Goal: Navigation & Orientation: Find specific page/section

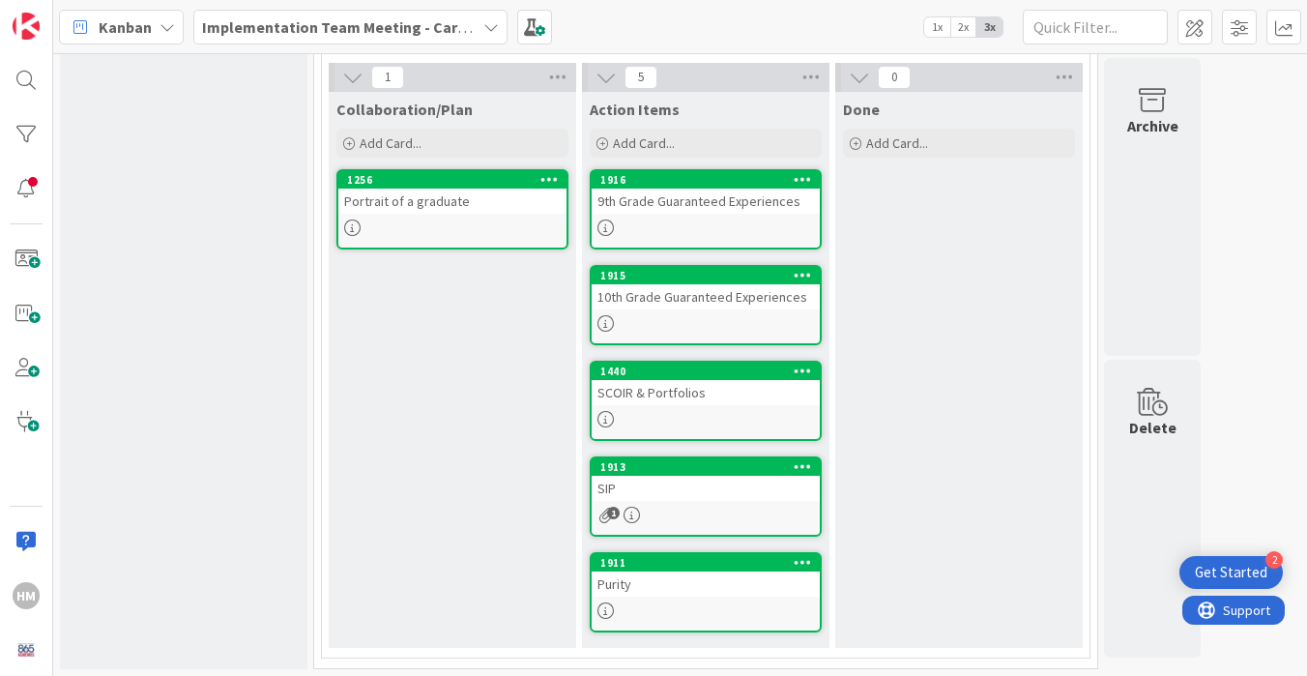
scroll to position [692, 0]
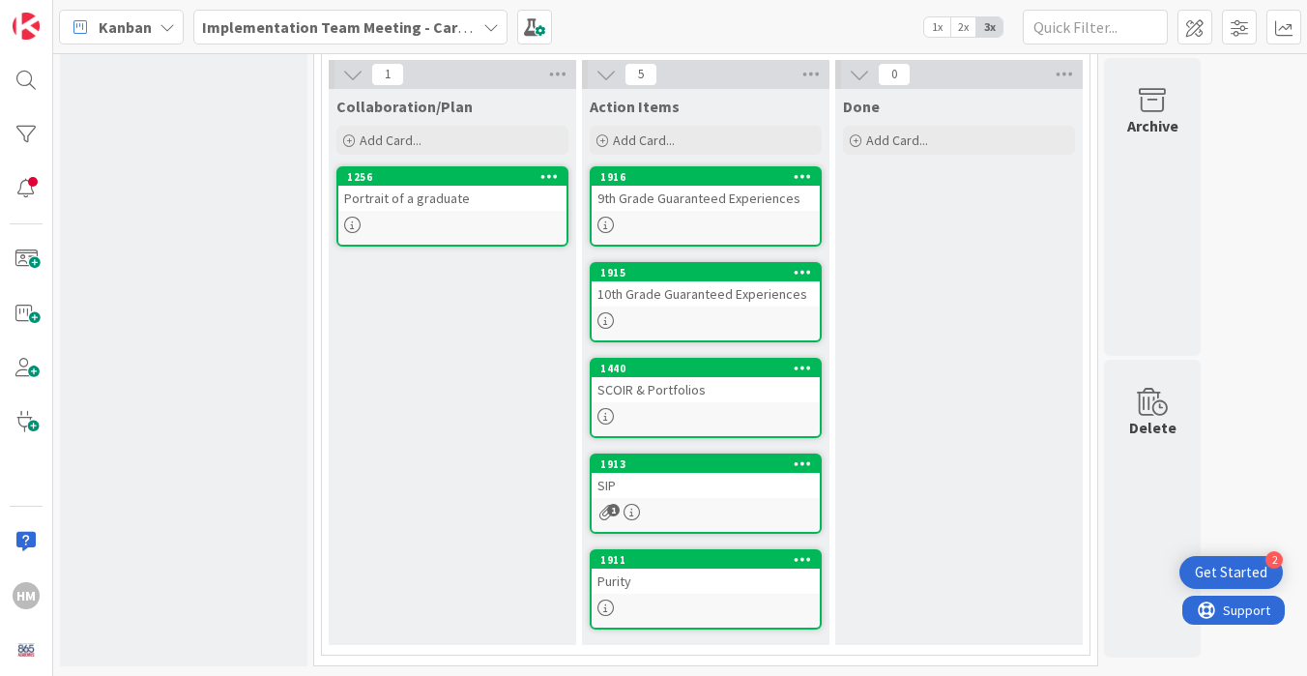
click at [693, 591] on div "Purity" at bounding box center [706, 580] width 228 height 25
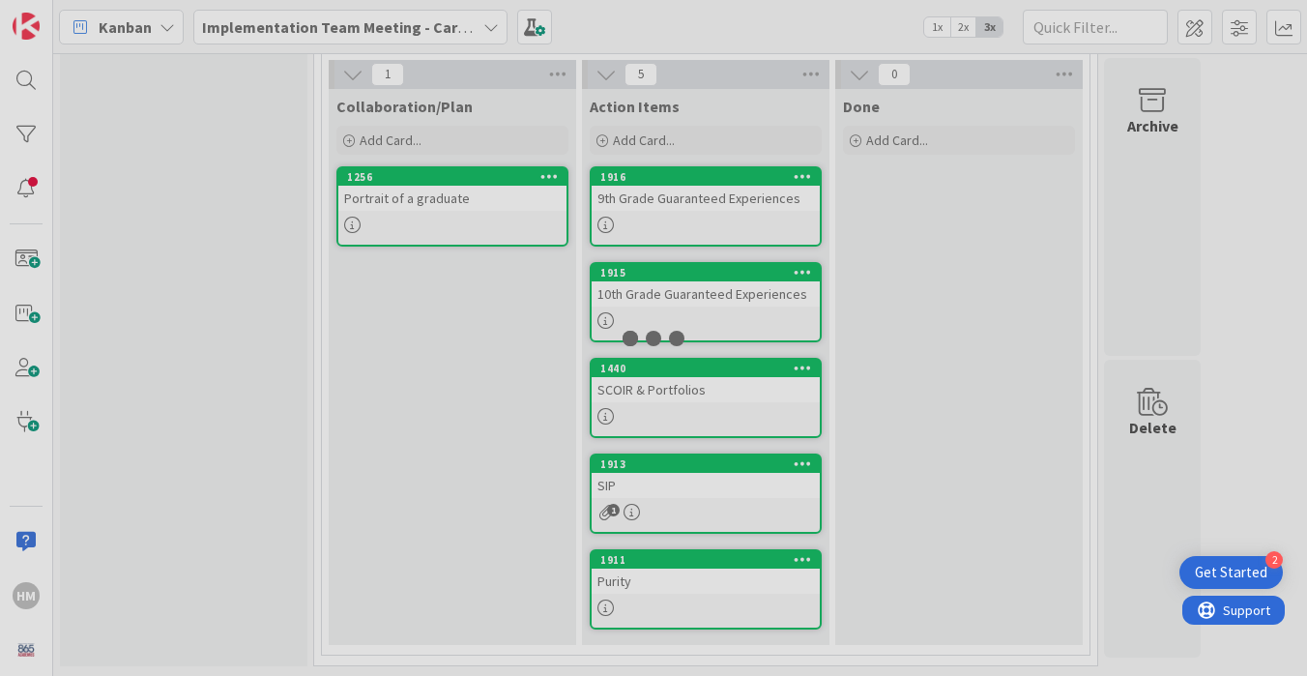
click at [693, 591] on div at bounding box center [653, 338] width 1307 height 676
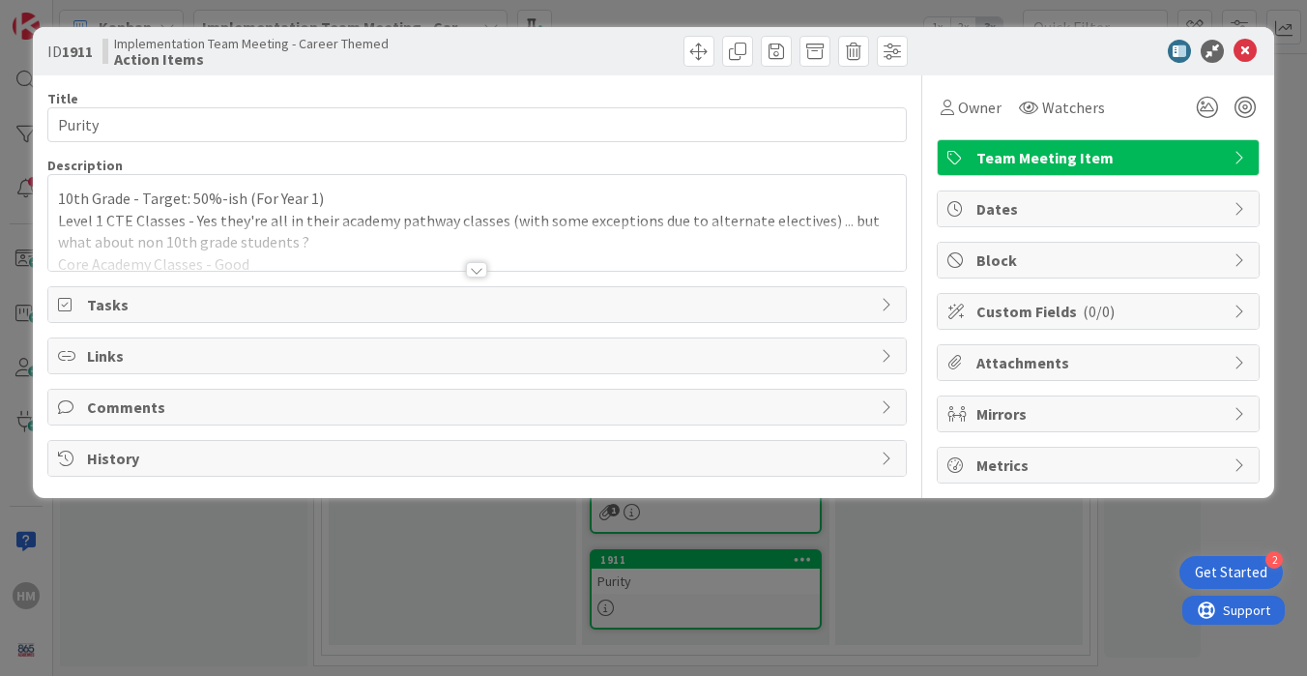
click at [476, 277] on div at bounding box center [476, 269] width 21 height 15
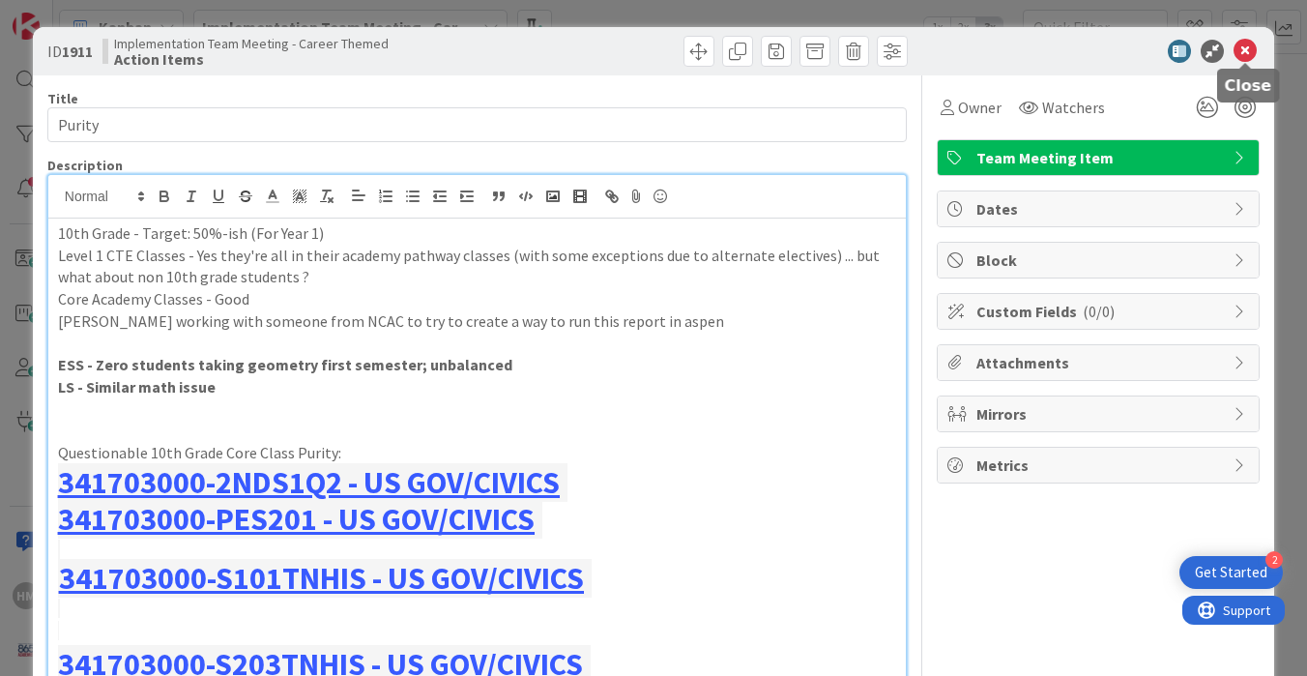
click at [1239, 48] on icon at bounding box center [1245, 51] width 23 height 23
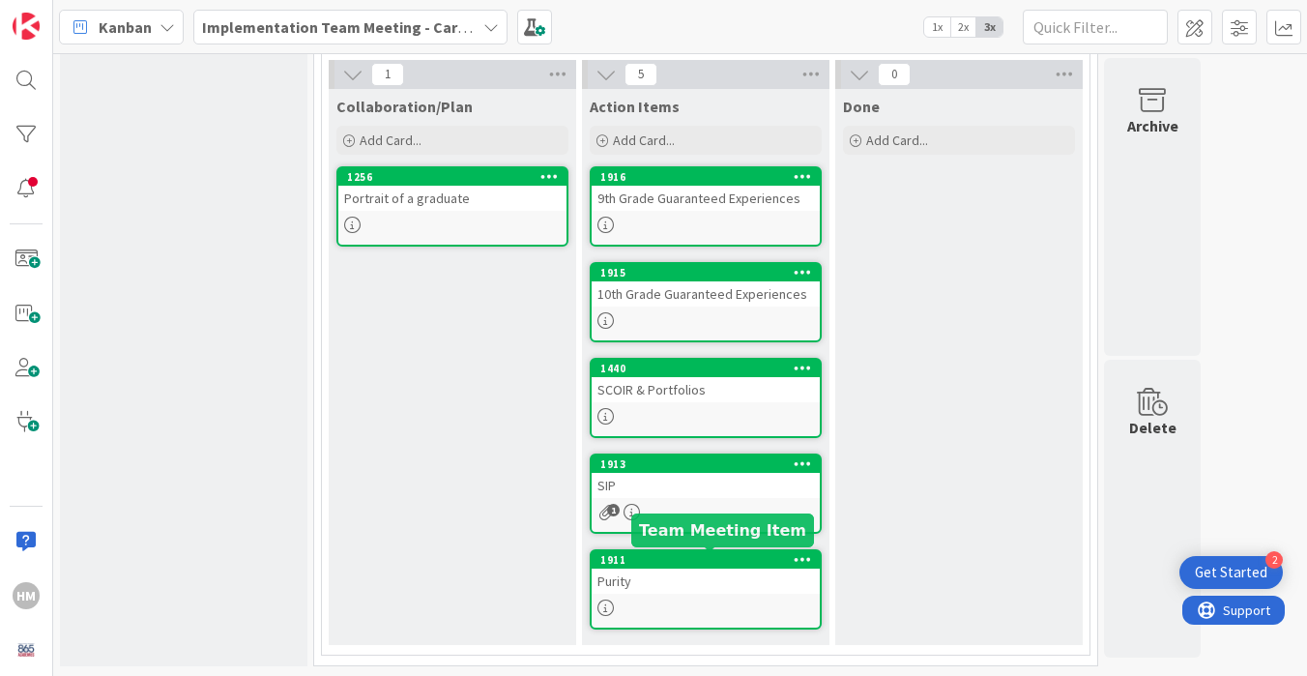
scroll to position [597, 0]
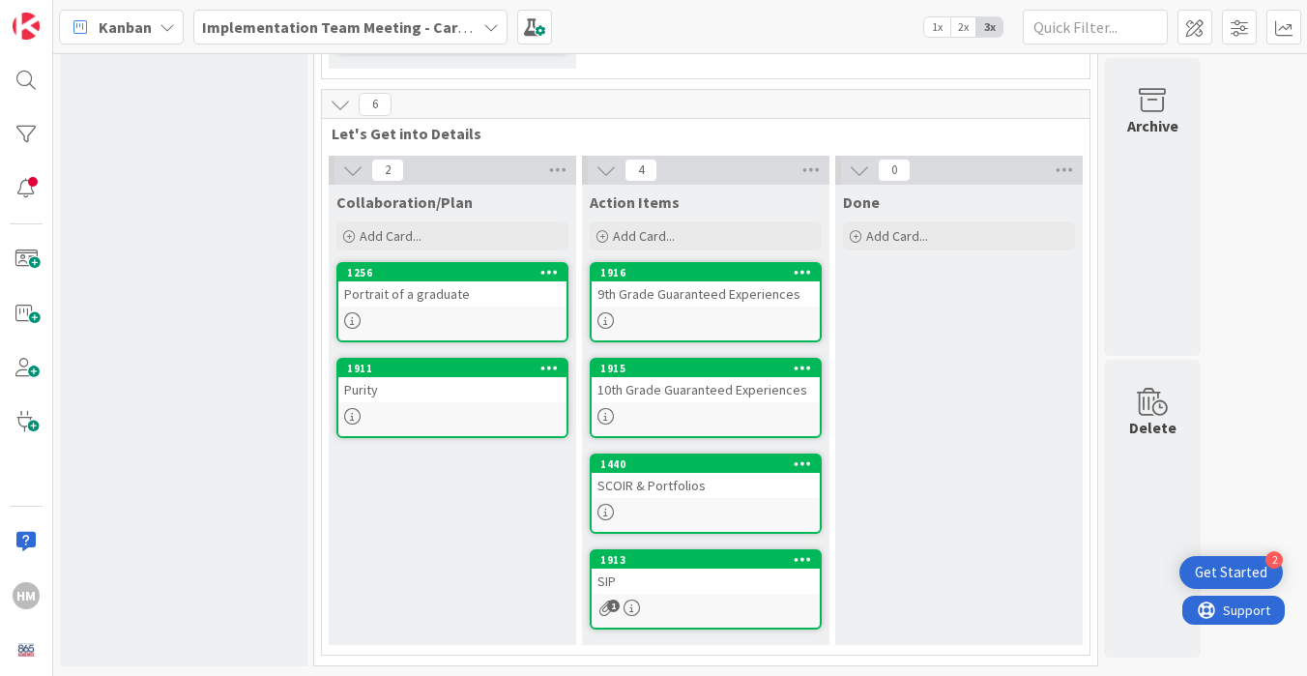
click at [680, 495] on div "SCOIR & Portfolios" at bounding box center [706, 485] width 228 height 25
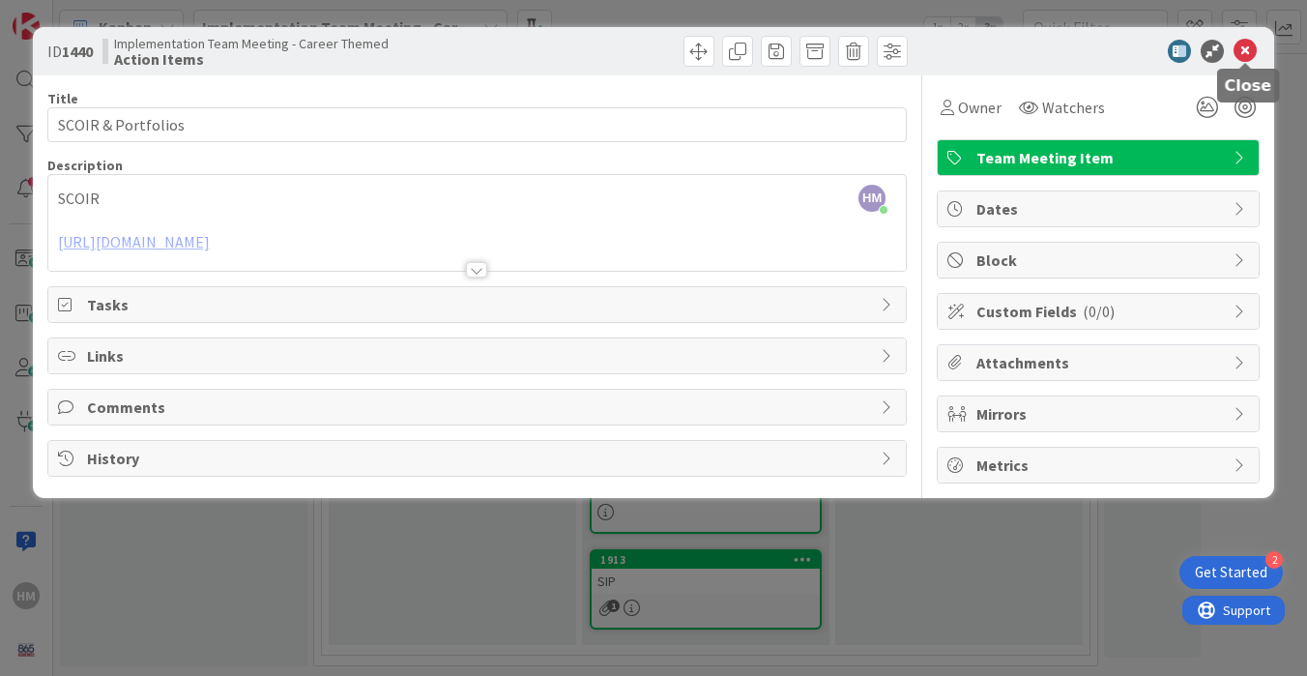
click at [1246, 54] on icon at bounding box center [1245, 51] width 23 height 23
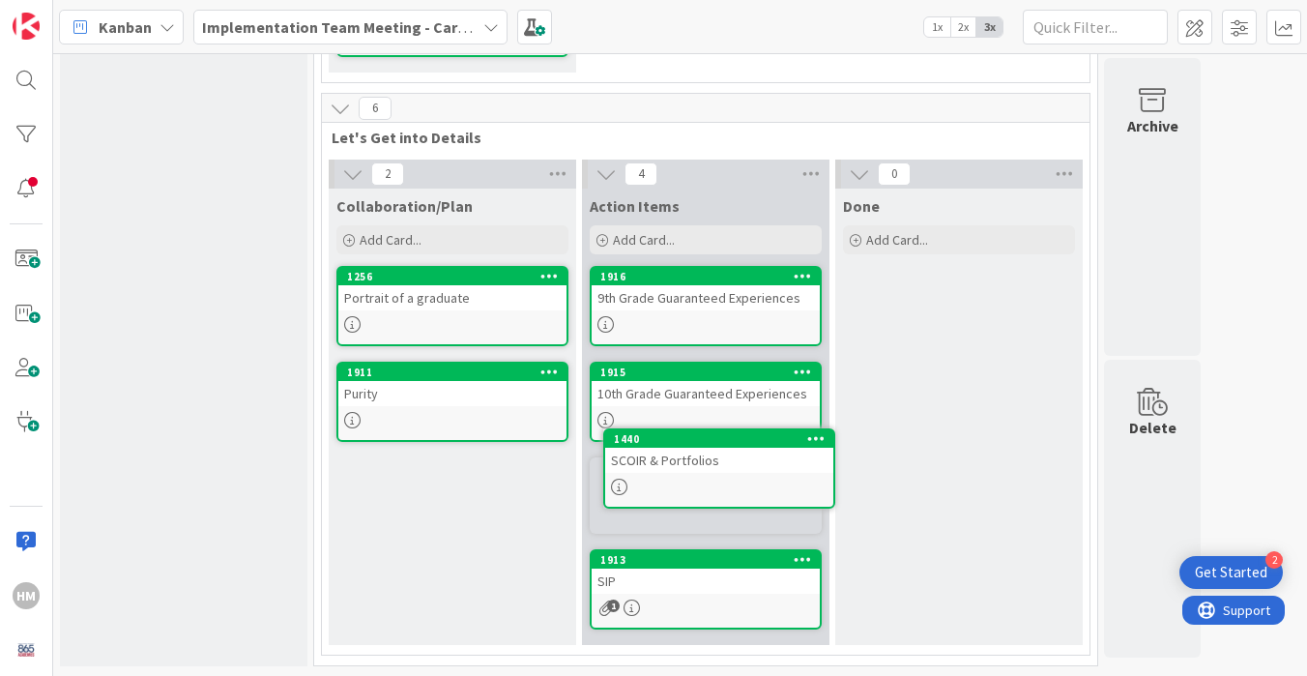
scroll to position [501, 0]
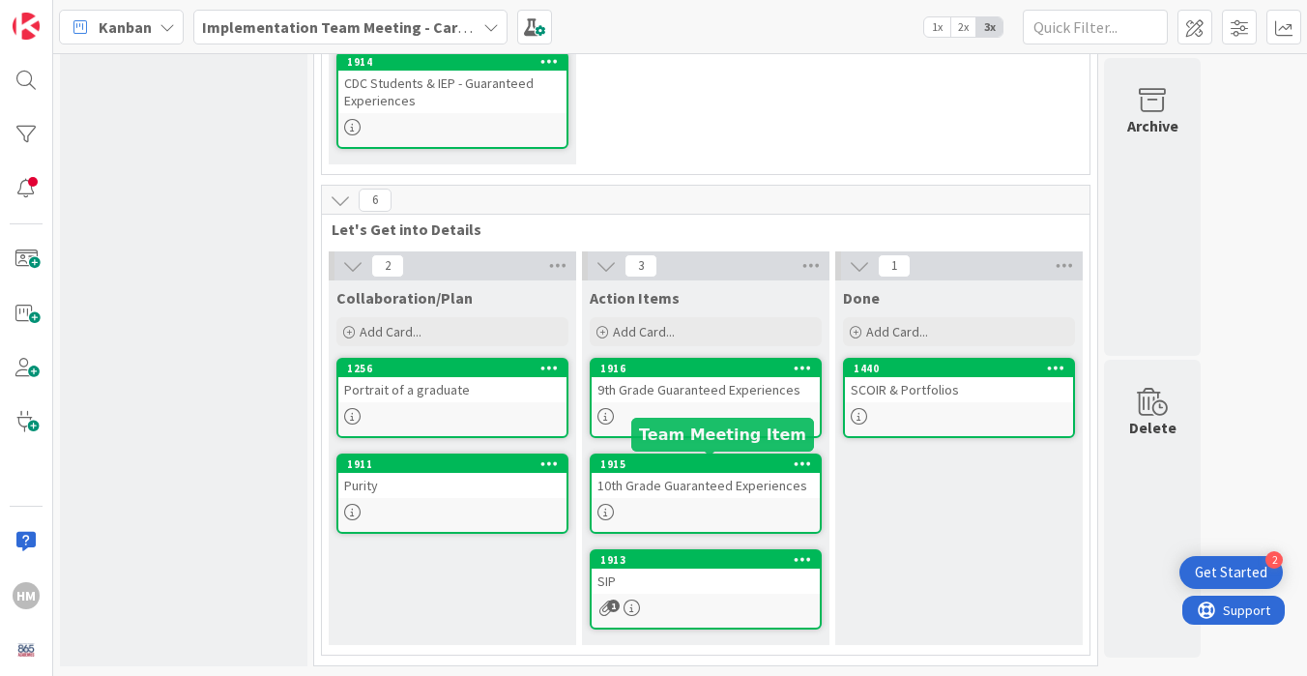
click at [685, 469] on div "1915" at bounding box center [709, 464] width 219 height 14
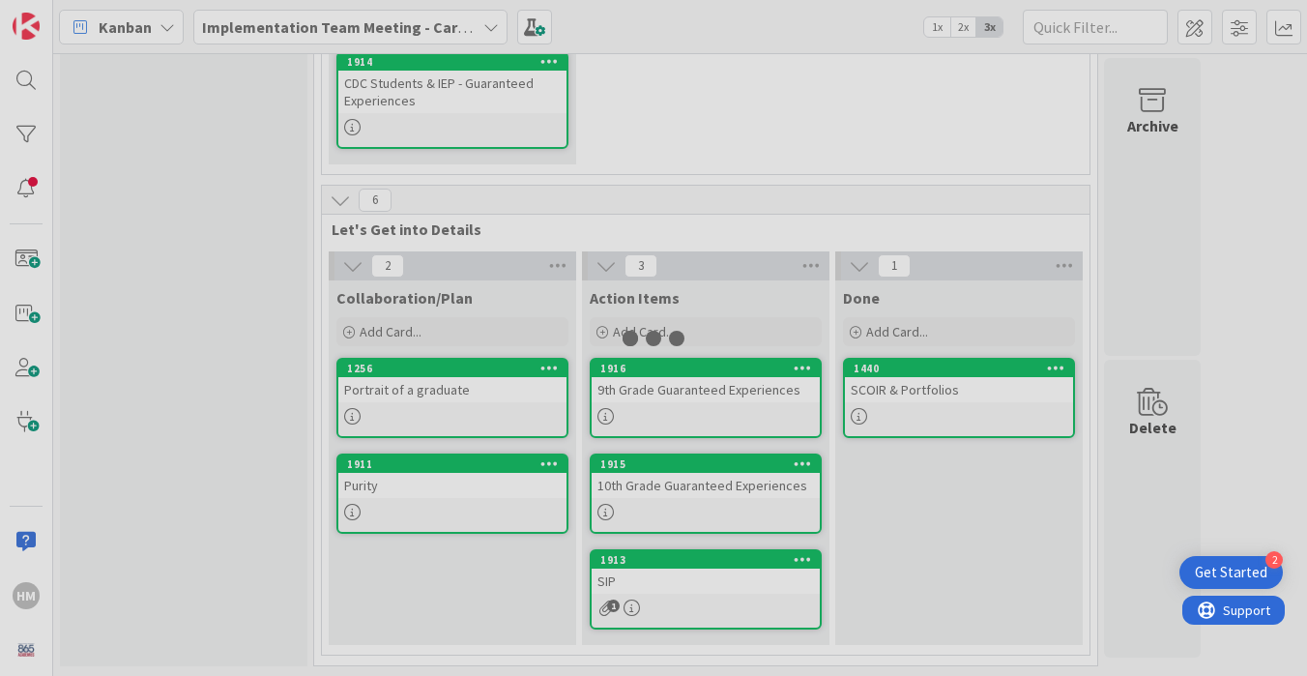
click at [685, 469] on div at bounding box center [653, 338] width 1307 height 676
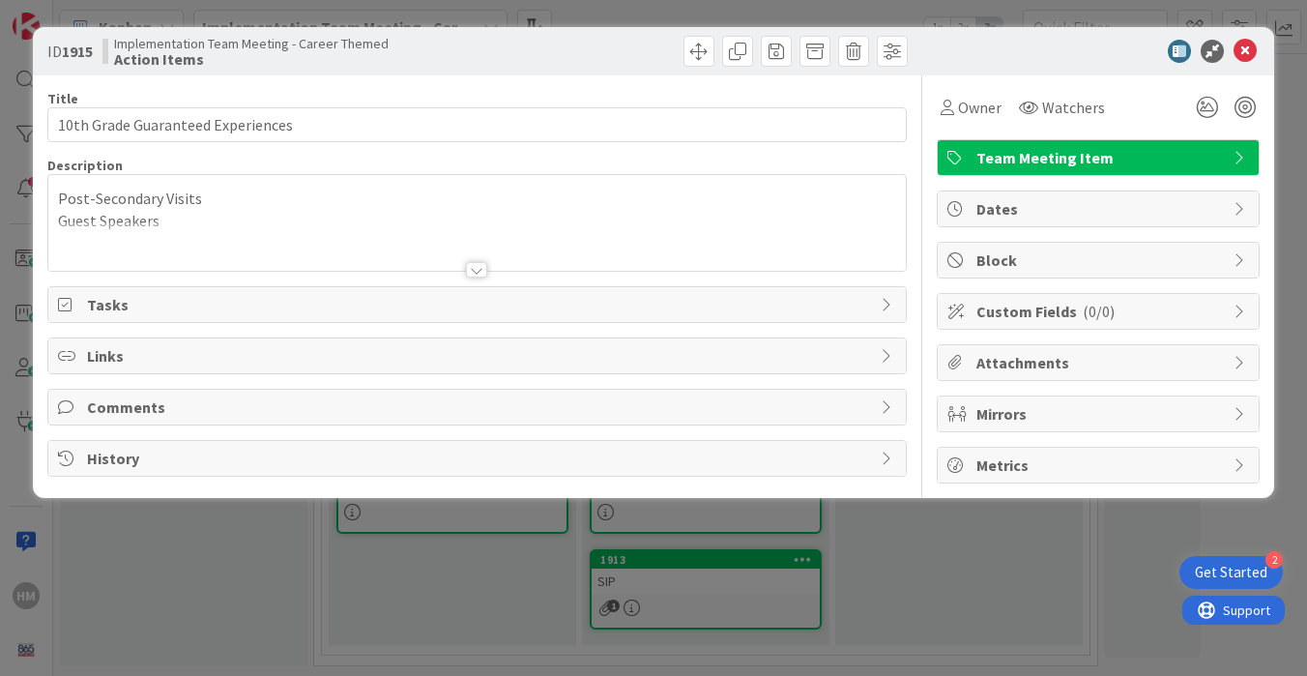
click at [605, 229] on div at bounding box center [477, 245] width 858 height 49
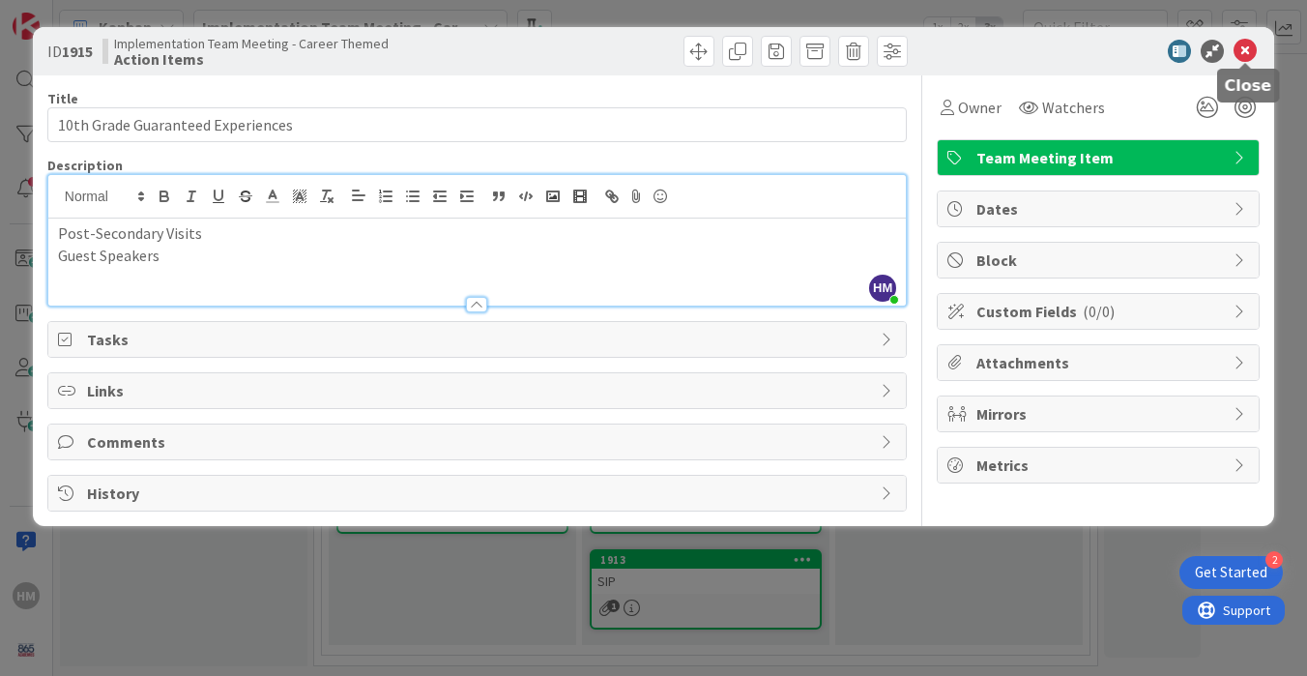
click at [1237, 46] on icon at bounding box center [1245, 51] width 23 height 23
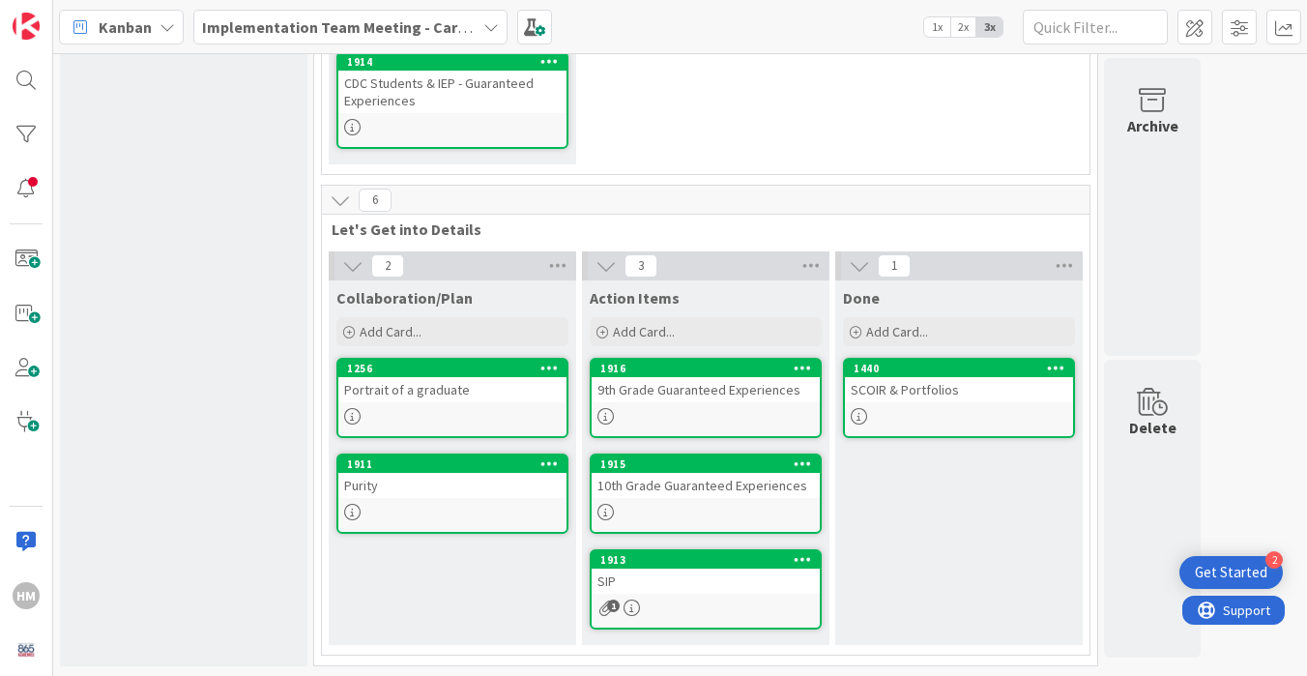
click at [709, 597] on div "1913 SIP 1" at bounding box center [706, 589] width 232 height 80
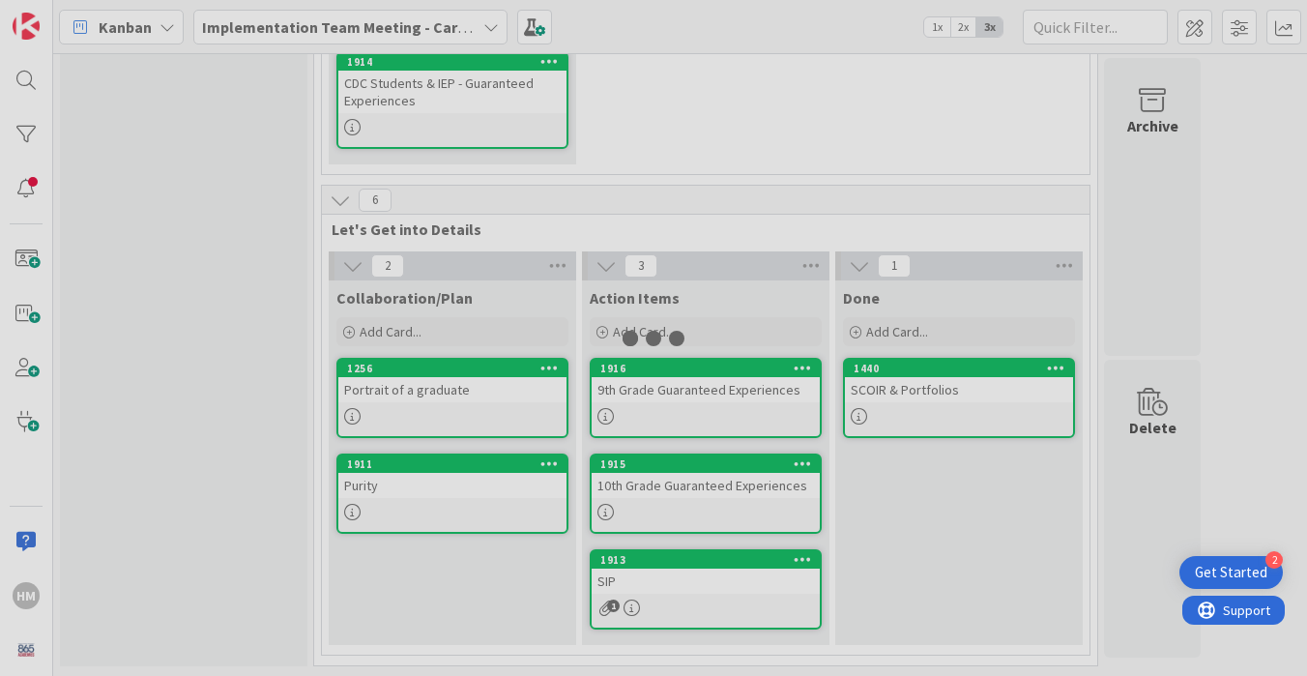
click at [709, 597] on div at bounding box center [653, 338] width 1307 height 676
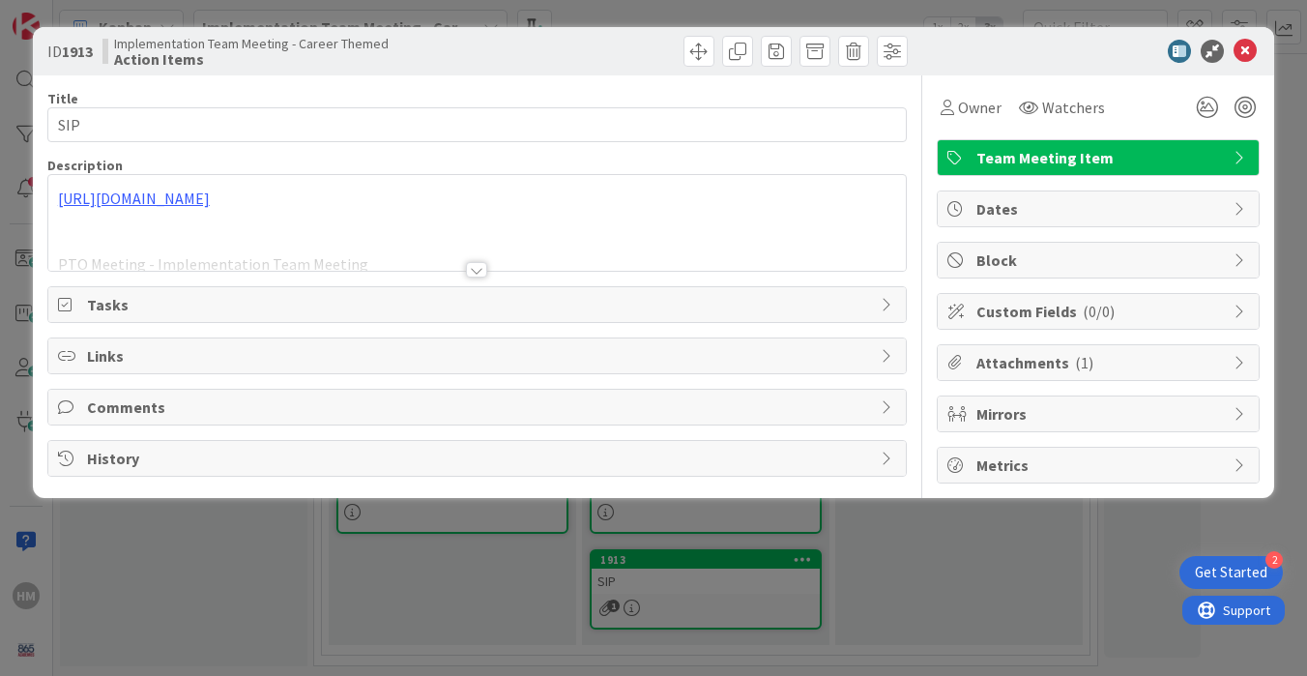
click at [476, 275] on div at bounding box center [476, 269] width 21 height 15
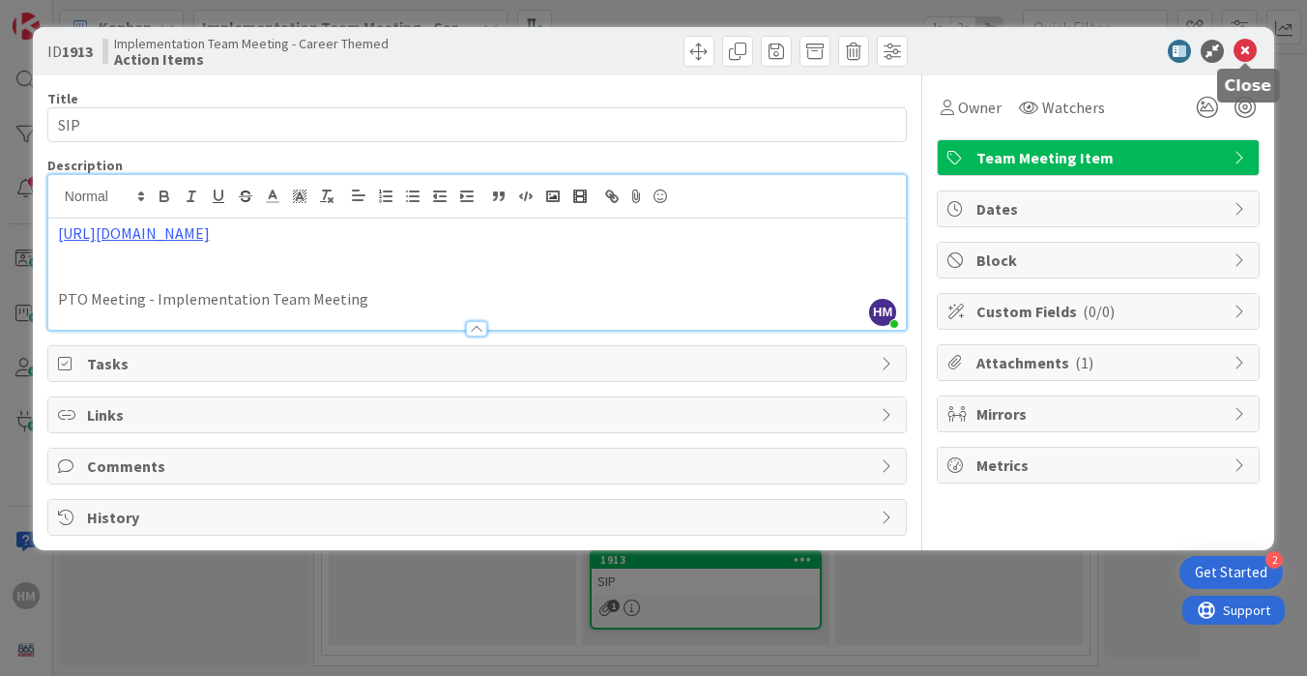
click at [1241, 52] on icon at bounding box center [1245, 51] width 23 height 23
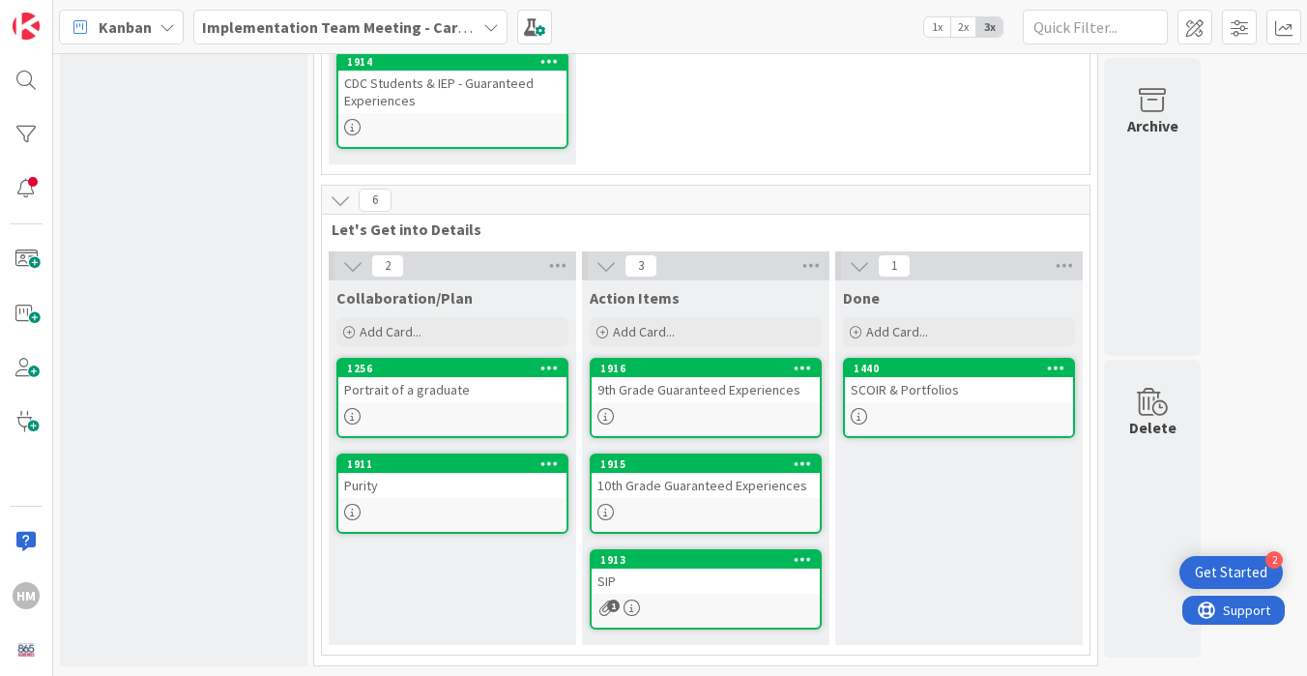
click at [444, 431] on div "1256 Portrait of a graduate" at bounding box center [452, 398] width 232 height 80
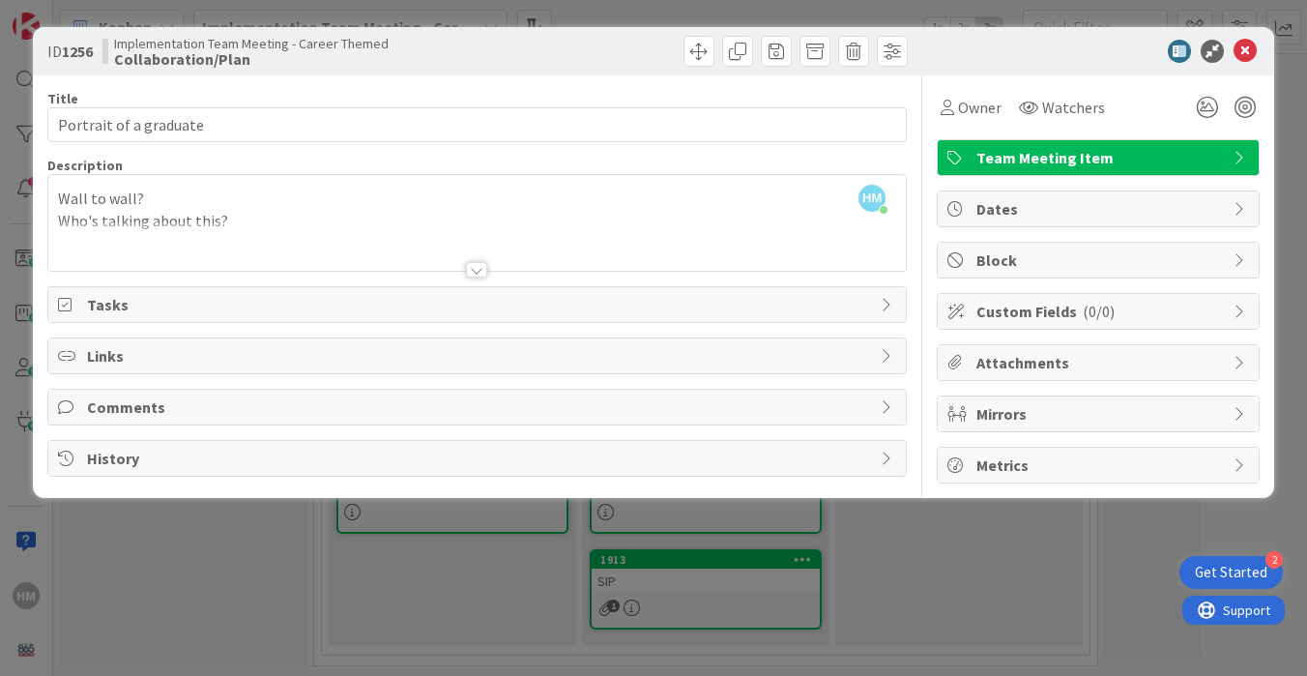
click at [479, 272] on div at bounding box center [476, 269] width 21 height 15
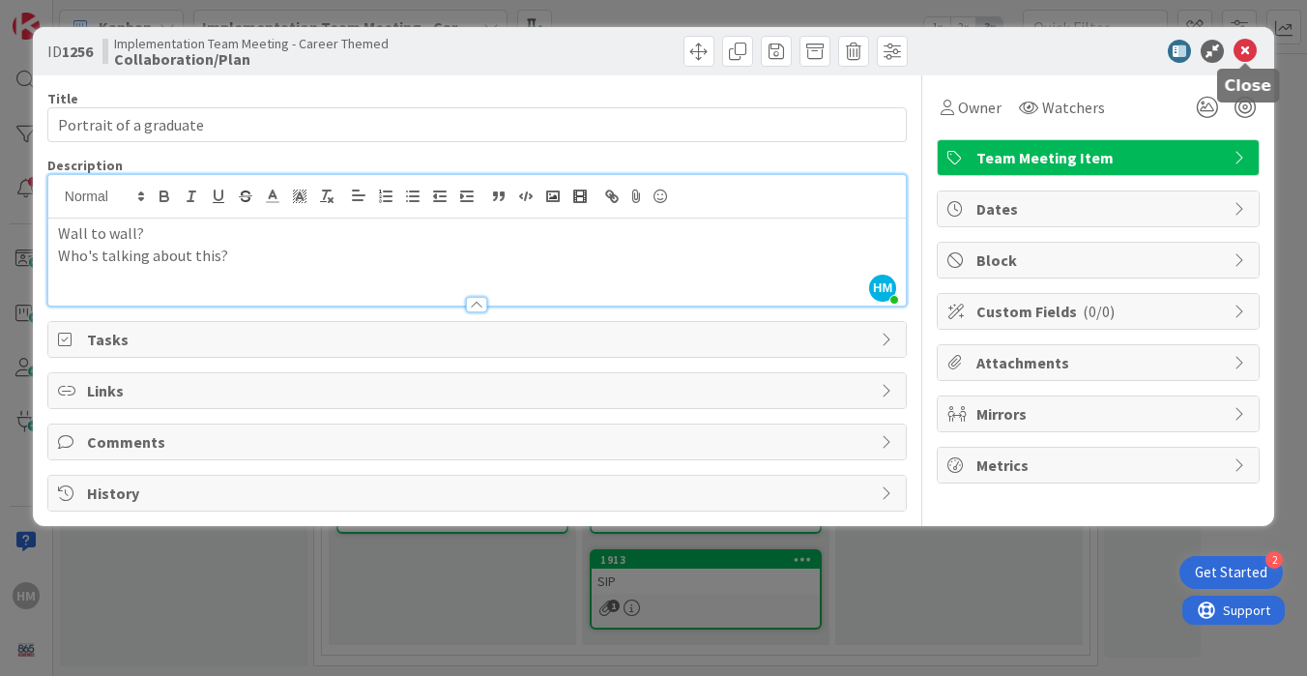
click at [1256, 53] on icon at bounding box center [1245, 51] width 23 height 23
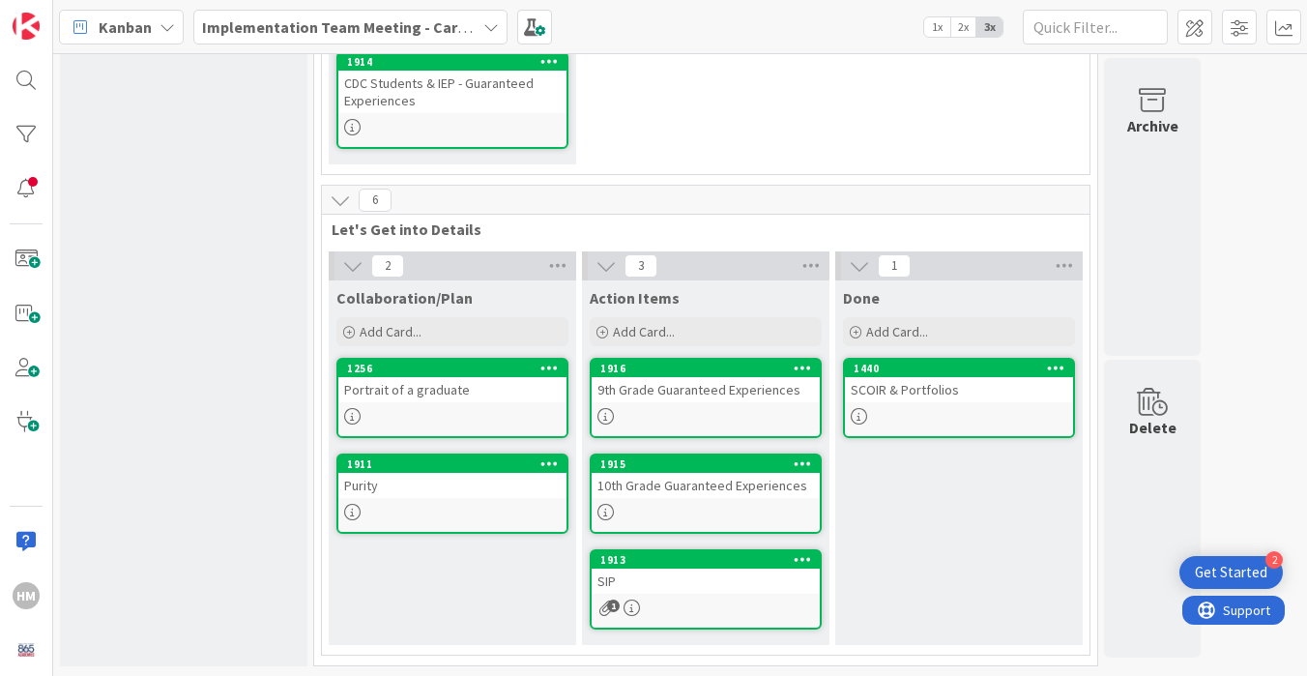
click at [1293, 288] on div "0 Backlog Add Card... 10 Implementation Team Meeting Agenda 4 Meeting Basics 4 …" at bounding box center [680, 116] width 1246 height 1119
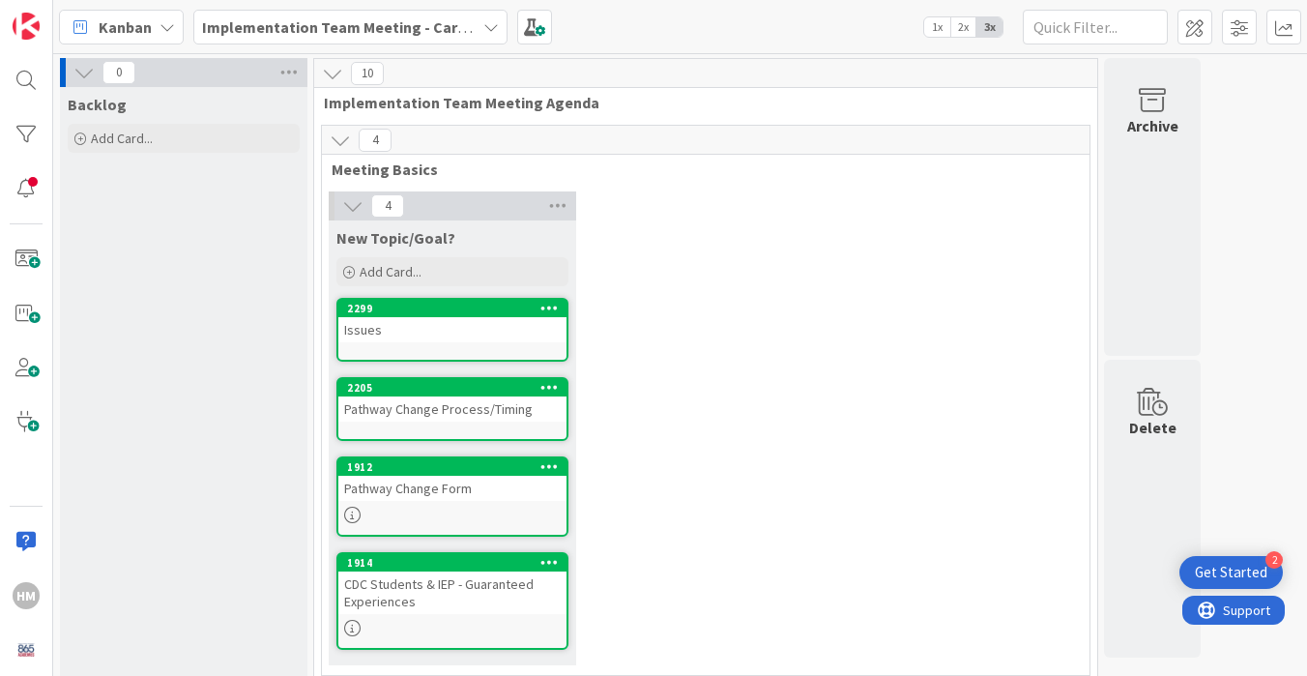
click at [487, 408] on div "Pathway Change Process/Timing" at bounding box center [452, 408] width 228 height 25
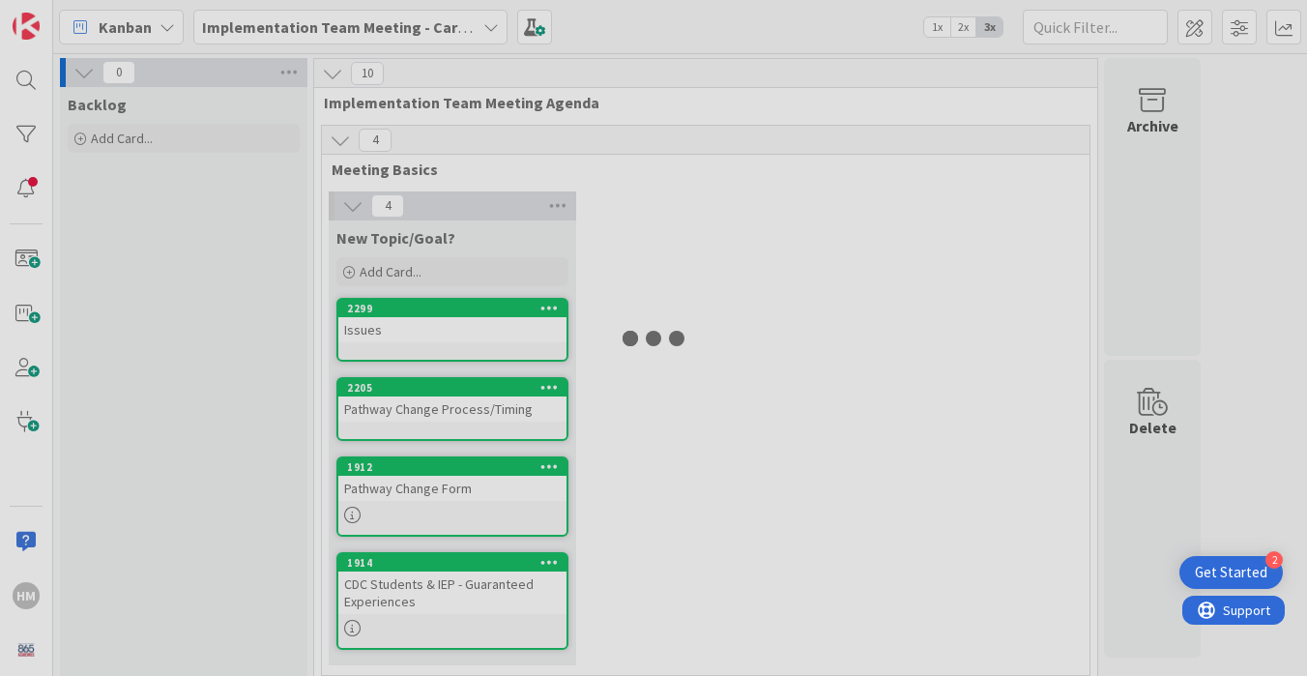
click at [487, 408] on div at bounding box center [653, 338] width 1307 height 676
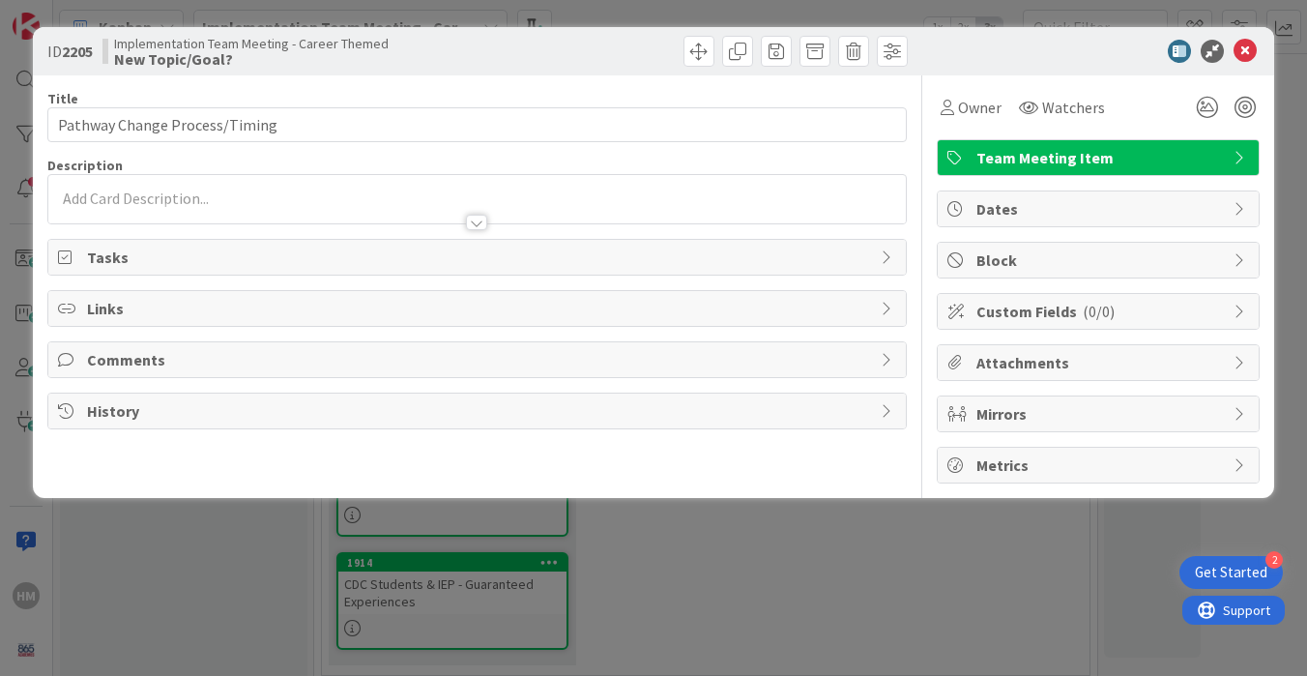
click at [481, 222] on div at bounding box center [476, 222] width 21 height 15
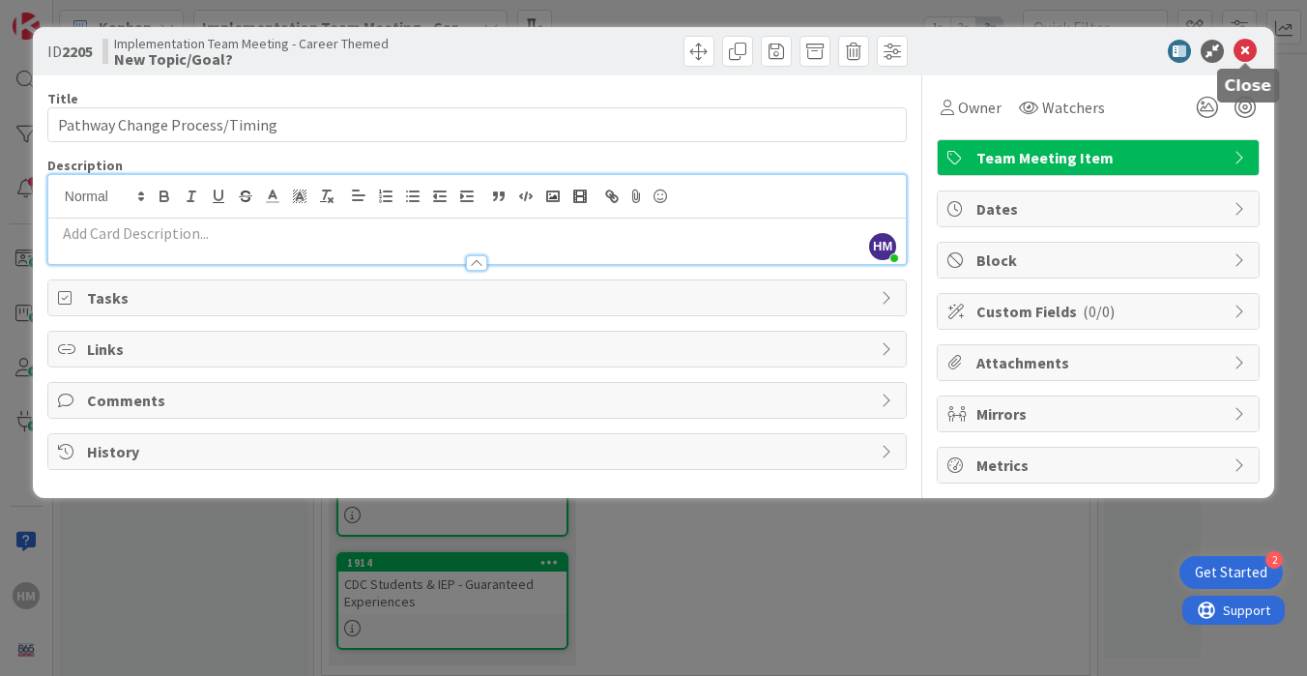
click at [1246, 58] on icon at bounding box center [1245, 51] width 23 height 23
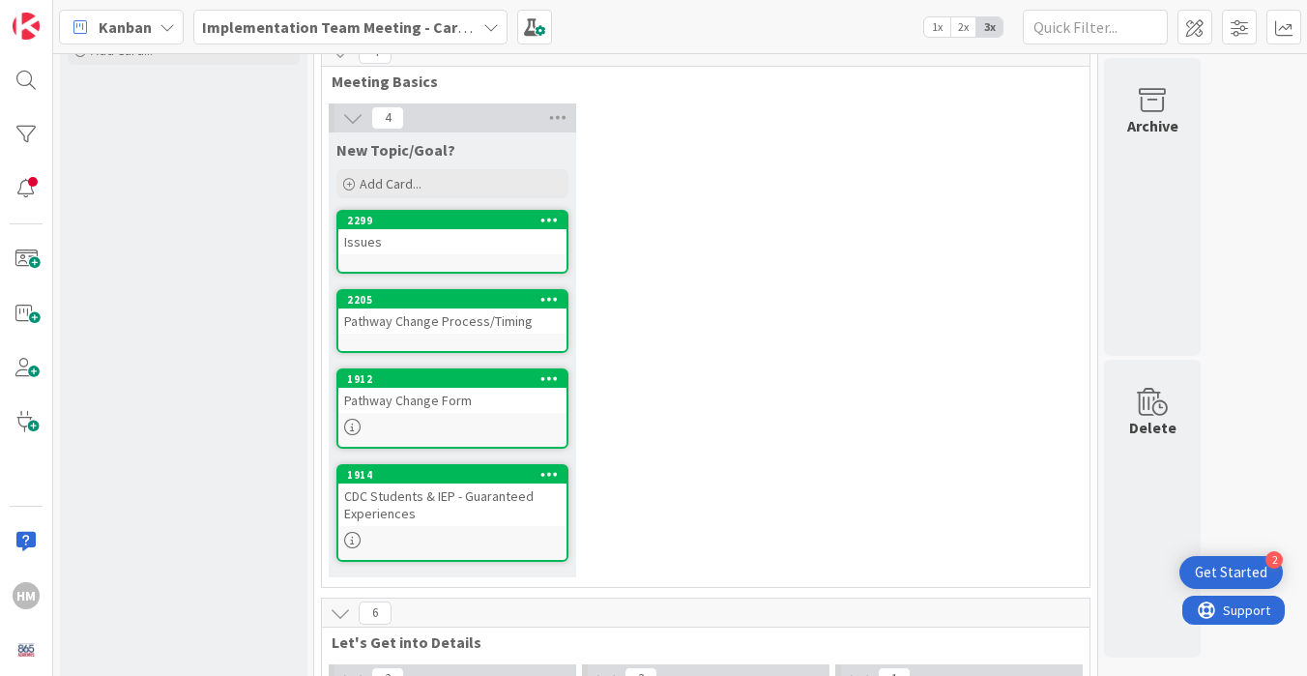
scroll to position [102, 0]
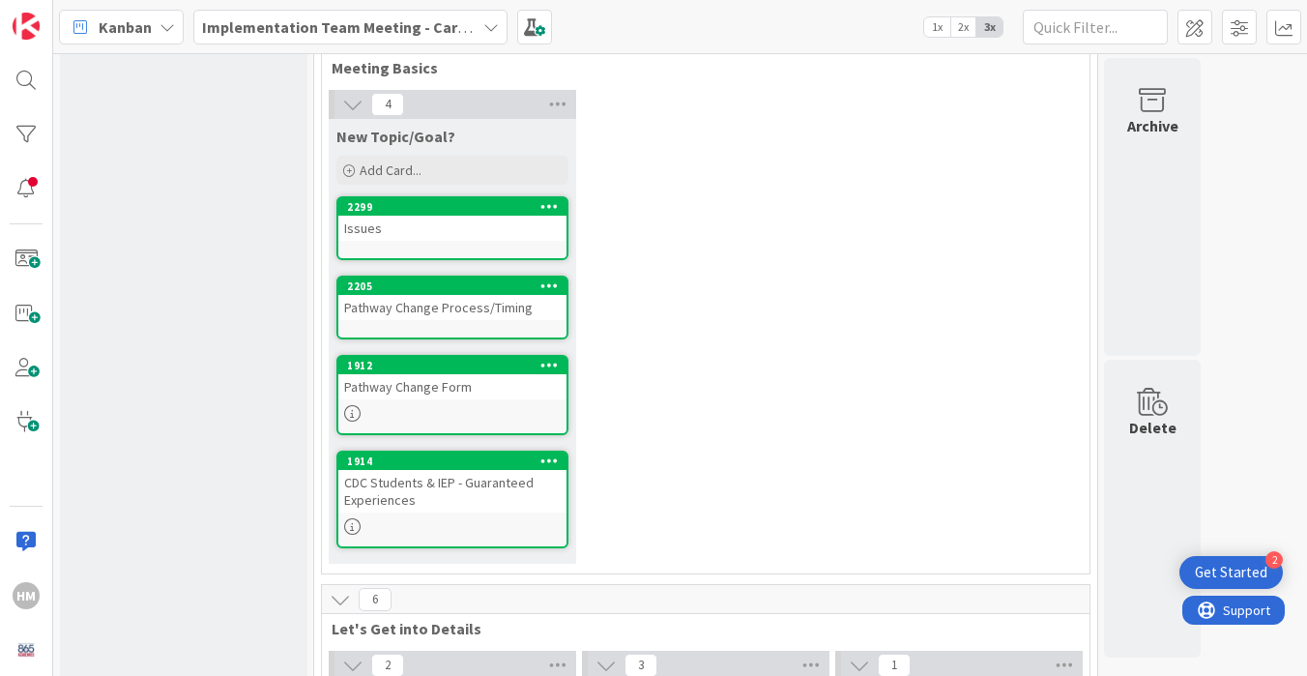
click at [512, 507] on div "CDC Students & IEP - Guaranteed Experiences" at bounding box center [452, 491] width 228 height 43
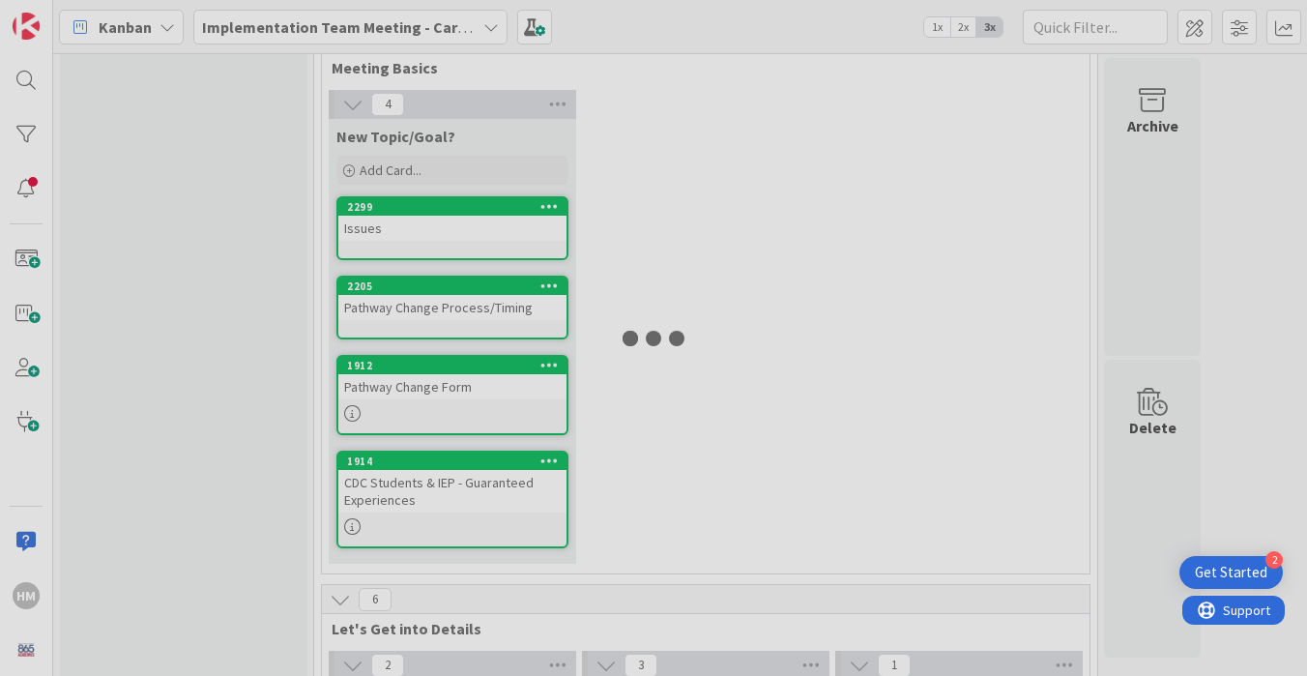
click at [512, 507] on div at bounding box center [653, 338] width 1307 height 676
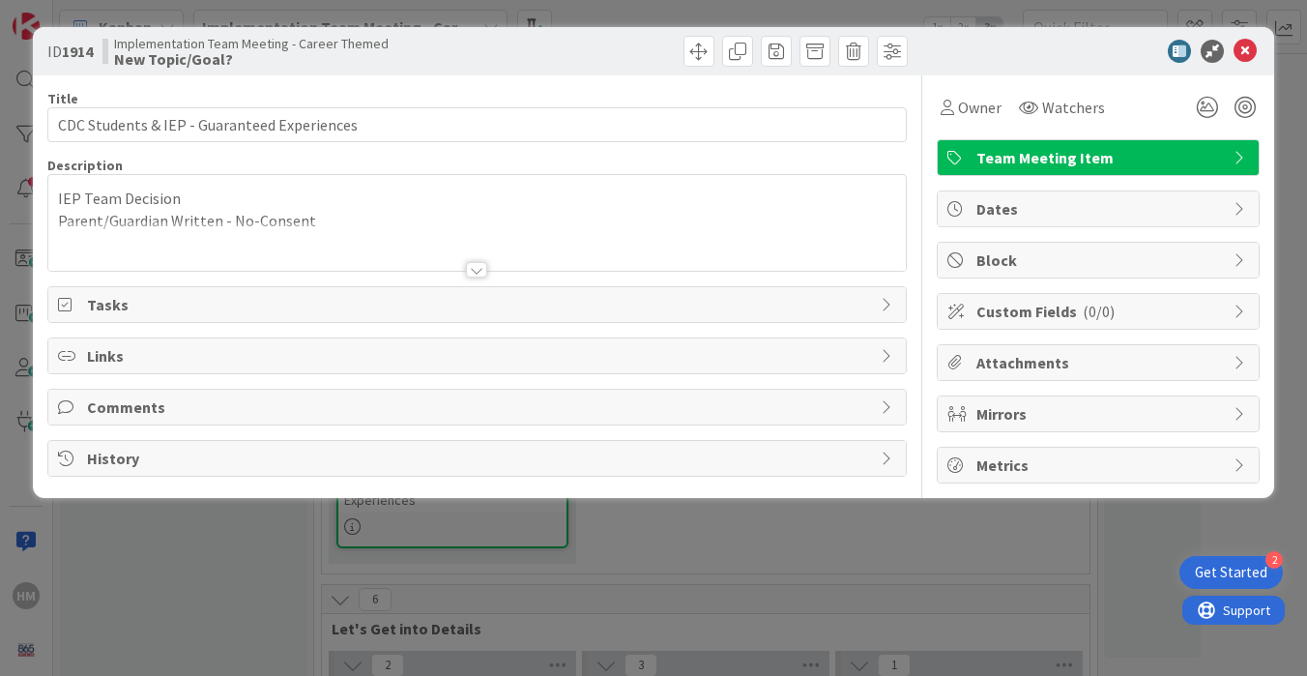
click at [482, 265] on div at bounding box center [476, 269] width 21 height 15
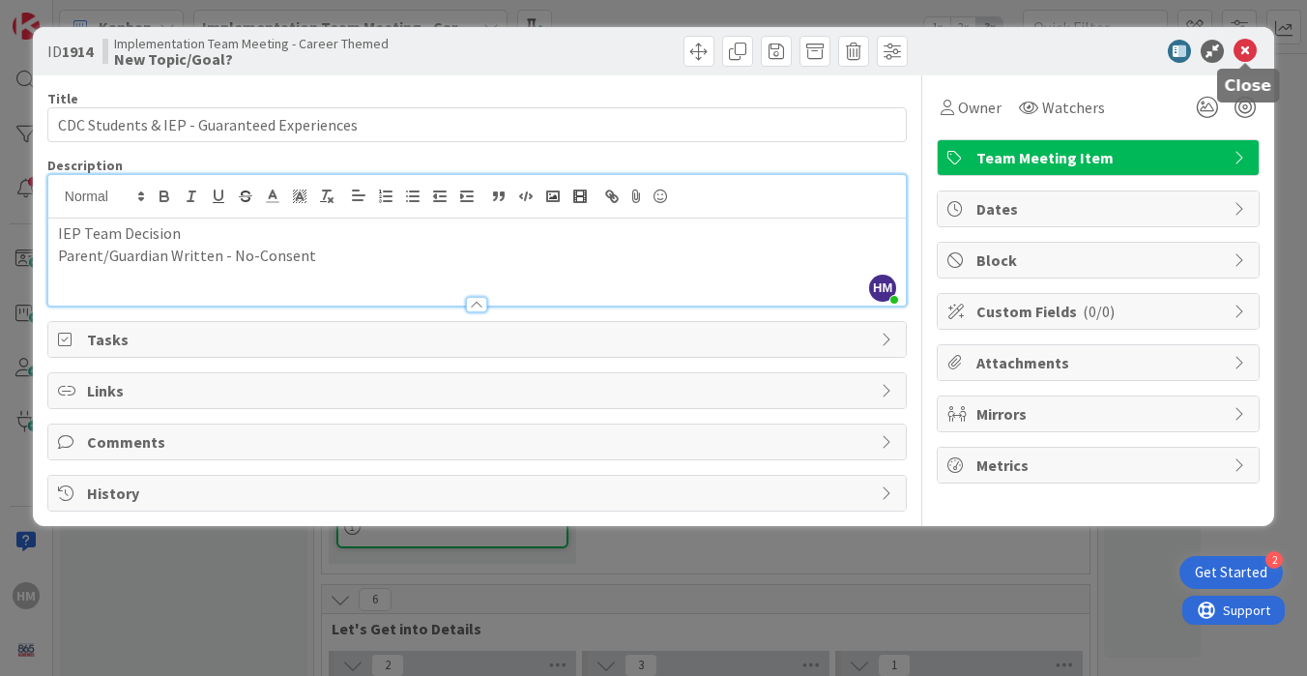
click at [1246, 52] on icon at bounding box center [1245, 51] width 23 height 23
